Goal: Task Accomplishment & Management: Manage account settings

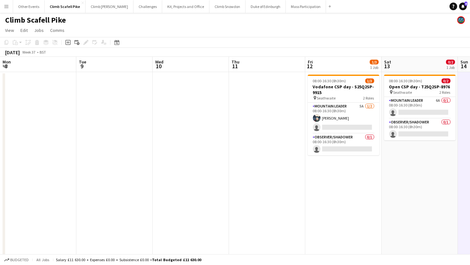
scroll to position [0, 222]
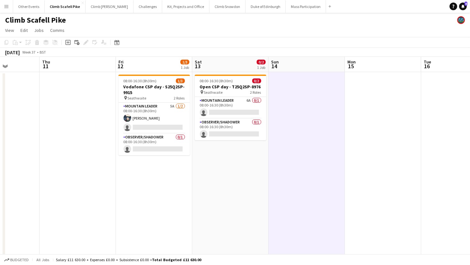
drag, startPoint x: 165, startPoint y: 195, endPoint x: 317, endPoint y: 162, distance: 156.1
click at [355, 170] on app-calendar-viewport "Mon 8 Tue 9 Wed 10 Thu 11 Fri 12 1/3 1 Job Sat 13 0/2 1 Job Sun 14 Mon 15 Tue 1…" at bounding box center [235, 197] width 470 height 281
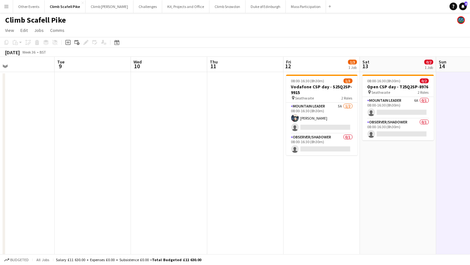
drag, startPoint x: 251, startPoint y: 168, endPoint x: 325, endPoint y: 152, distance: 76.4
click at [411, 155] on app-calendar-viewport "Sat 6 Sun 7 Mon 8 Tue 9 Wed 10 Thu 11 Fri 12 1/3 1 Job Sat 13 0/2 1 Job Sun 14 …" at bounding box center [235, 197] width 470 height 281
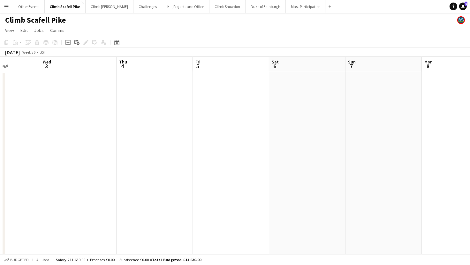
drag, startPoint x: 205, startPoint y: 175, endPoint x: 165, endPoint y: 168, distance: 40.5
click at [458, 164] on app-calendar-viewport "Sun 31 Mon 1 Tue 2 Wed 3 Thu 4 Fri 5 Sat 6 Sun 7 Mon 8 Tue 9 Wed 10 Thu 11" at bounding box center [235, 197] width 470 height 281
drag, startPoint x: 153, startPoint y: 175, endPoint x: 437, endPoint y: 151, distance: 285.0
click at [467, 155] on app-calendar-viewport "Sun 31 Mon 1 Tue 2 Wed 3 Thu 4 Fri 5 Sat 6 Sun 7 Mon 8 Tue 9 Wed 10 Thu 11" at bounding box center [235, 197] width 470 height 281
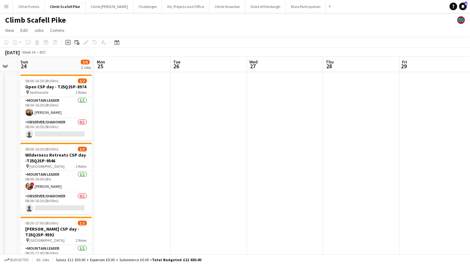
drag, startPoint x: 411, startPoint y: 147, endPoint x: 145, endPoint y: 143, distance: 266.8
click at [417, 144] on app-calendar-viewport "Fri 22 Sat 23 Sun 24 3/6 3 Jobs Mon 25 Tue 26 Wed 27 Thu 28 Fri 29 Sat 30 Sun 3…" at bounding box center [235, 197] width 470 height 281
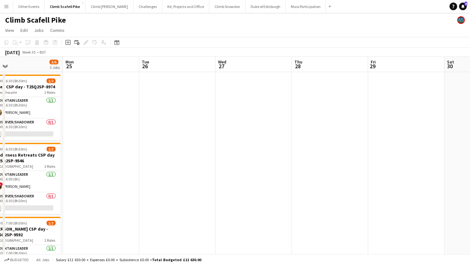
drag, startPoint x: 101, startPoint y: 157, endPoint x: 392, endPoint y: 154, distance: 291.0
click at [393, 154] on app-calendar-viewport "Fri 22 Sat 23 Sun 24 3/6 3 Jobs Mon 25 Tue 26 Wed 27 Thu 28 Fri 29 Sat 30 Sun 3…" at bounding box center [235, 197] width 470 height 281
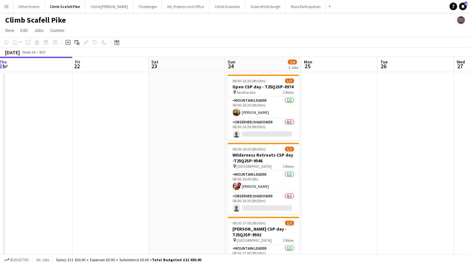
drag, startPoint x: 146, startPoint y: 163, endPoint x: 125, endPoint y: 169, distance: 21.3
click at [62, 180] on app-calendar-viewport "Sun 17 Mon 18 Tue 19 Wed 20 Thu 21 Fri 22 Sat 23 Sun 24 3/6 3 Jobs Mon 25 Tue 2…" at bounding box center [235, 197] width 470 height 281
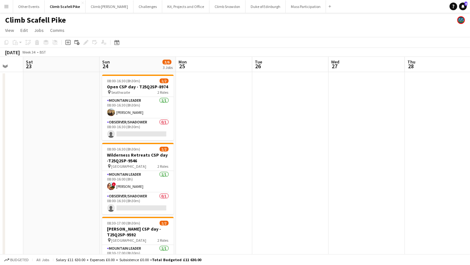
drag, startPoint x: 394, startPoint y: 142, endPoint x: 286, endPoint y: 147, distance: 108.6
click at [286, 147] on app-calendar-viewport "Tue 19 Wed 20 Thu 21 Fri 22 Sat 23 Sun 24 3/6 3 Jobs Mon 25 Tue 26 Wed 27 Thu 2…" at bounding box center [235, 197] width 470 height 281
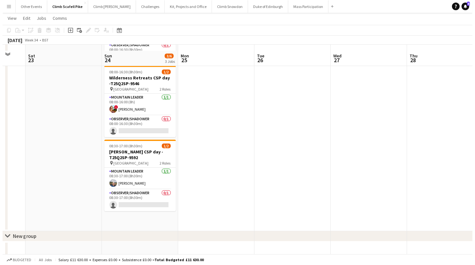
scroll to position [0, 0]
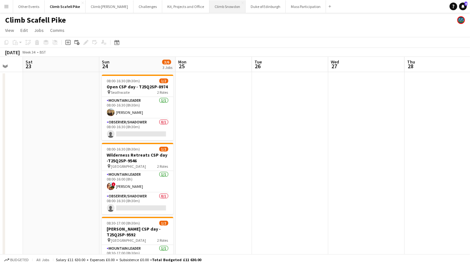
click at [217, 9] on button "Climb Snowdon Close" at bounding box center [227, 6] width 36 height 12
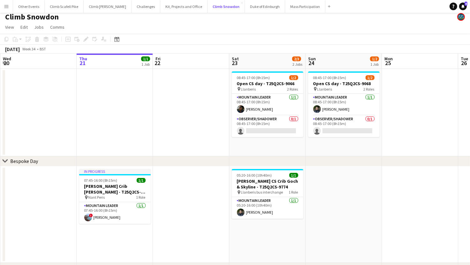
scroll to position [9, 0]
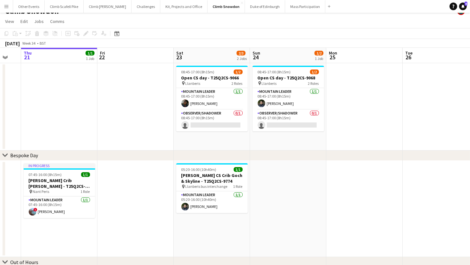
drag, startPoint x: 311, startPoint y: 194, endPoint x: 291, endPoint y: 200, distance: 20.8
click at [170, 203] on app-calendar-viewport "Mon 18 Tue 19 1/1 1 Job Wed 20 Thu 21 1/1 1 Job Fri 22 Sat 23 2/3 2 Jobs Sun 24…" at bounding box center [235, 167] width 470 height 239
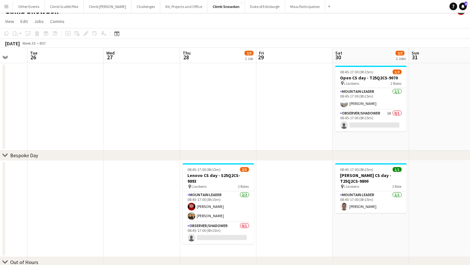
drag, startPoint x: 347, startPoint y: 198, endPoint x: 283, endPoint y: 216, distance: 65.9
click at [158, 215] on app-calendar-viewport "Fri 22 Sat 23 2/3 2 Jobs Sun 24 1/2 1 Job Mon 25 Tue 26 Wed 27 Thu 28 2/3 1 Job…" at bounding box center [235, 167] width 470 height 239
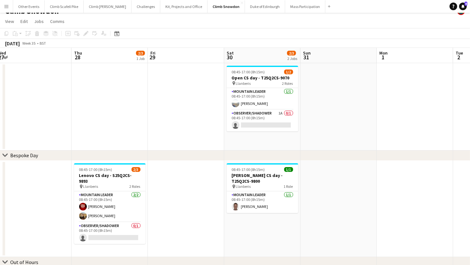
drag, startPoint x: 336, startPoint y: 215, endPoint x: 256, endPoint y: 219, distance: 80.2
click at [192, 222] on app-calendar-viewport "Sun 24 1/2 1 Job Mon 25 Tue 26 Wed 27 Thu 28 2/3 1 Job Fri 29 Sat 30 2/3 2 Jobs…" at bounding box center [235, 167] width 470 height 239
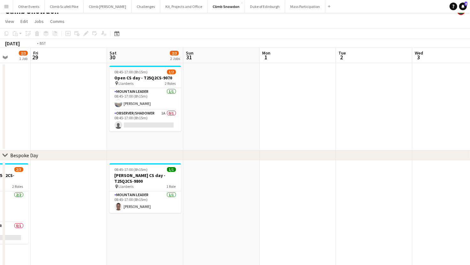
drag, startPoint x: 349, startPoint y: 202, endPoint x: 158, endPoint y: 213, distance: 191.1
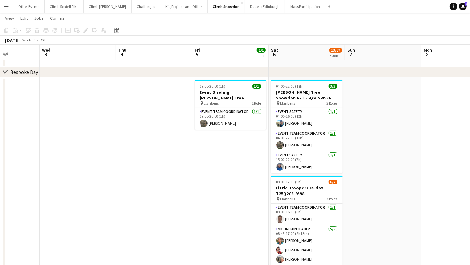
scroll to position [0, 295]
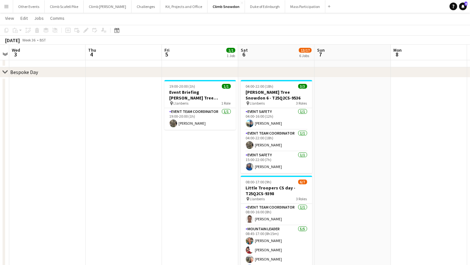
drag, startPoint x: 438, startPoint y: 196, endPoint x: 347, endPoint y: 202, distance: 91.4
click at [340, 203] on app-calendar-viewport "Sat 30 2/3 2 Jobs Sun 31 Mon 1 Tue 2 Wed 3 Thu 4 Fri 5 1/1 1 Job Sat 6 13/17 6 …" at bounding box center [235, 225] width 470 height 584
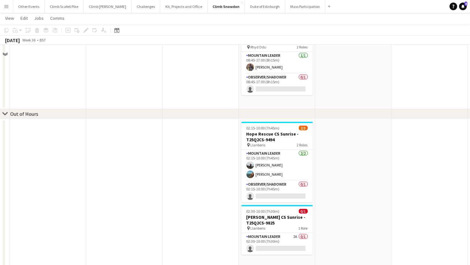
scroll to position [344, 0]
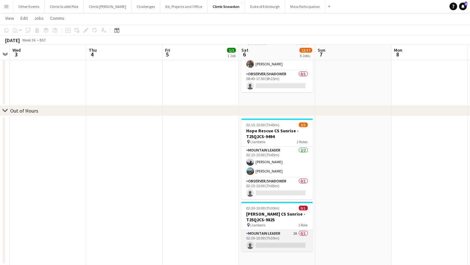
click at [287, 237] on app-card-role "Mountain Leader 2A 0/1 02:30-10:00 (7h30m) single-neutral-actions" at bounding box center [276, 241] width 71 height 22
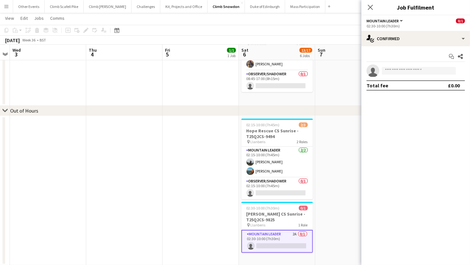
click at [432, 49] on div "Start chat Share single-neutral-actions Total fee £0.00" at bounding box center [415, 70] width 108 height 49
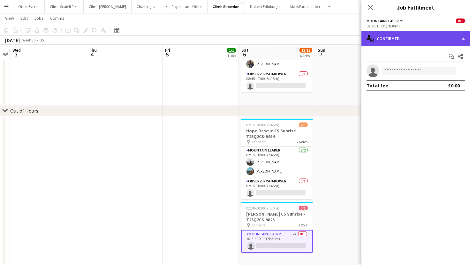
click at [434, 41] on div "single-neutral-actions-check-2 Confirmed" at bounding box center [415, 38] width 108 height 15
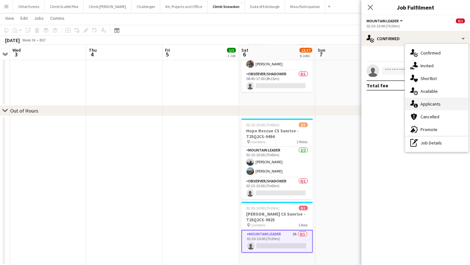
click at [437, 103] on div "single-neutral-actions-information Applicants" at bounding box center [436, 104] width 63 height 13
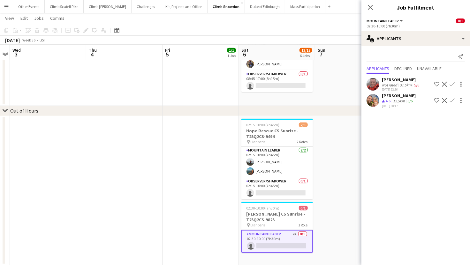
click at [452, 98] on app-icon "Confirm" at bounding box center [451, 100] width 5 height 5
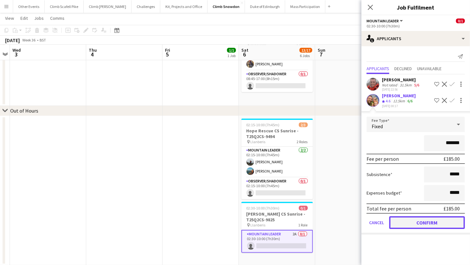
click at [438, 218] on button "Confirm" at bounding box center [427, 222] width 76 height 13
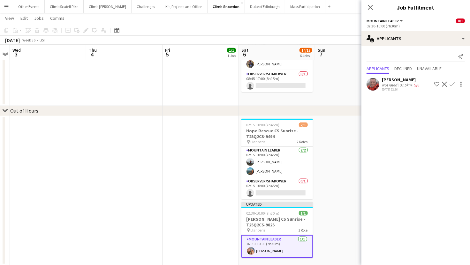
click at [342, 216] on app-date-cell at bounding box center [353, 190] width 76 height 149
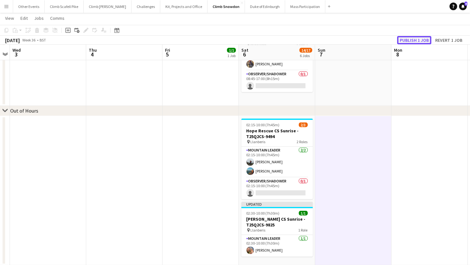
click at [410, 36] on button "Publish 1 job" at bounding box center [414, 40] width 34 height 8
